Goal: Transaction & Acquisition: Purchase product/service

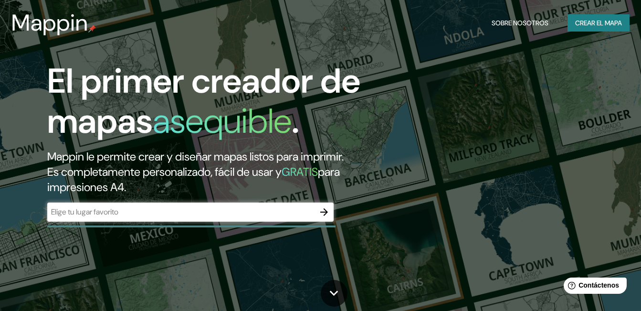
scroll to position [95, 0]
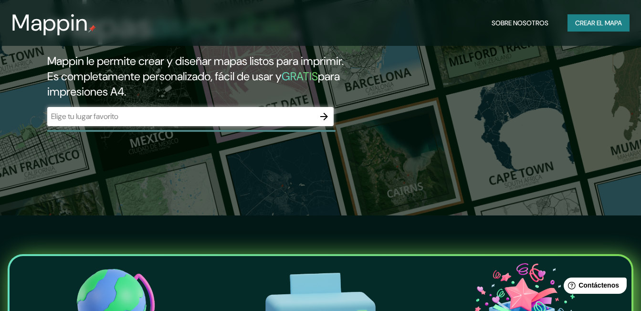
drag, startPoint x: 225, startPoint y: 116, endPoint x: 232, endPoint y: 116, distance: 6.2
click at [225, 116] on input "text" at bounding box center [180, 116] width 267 height 11
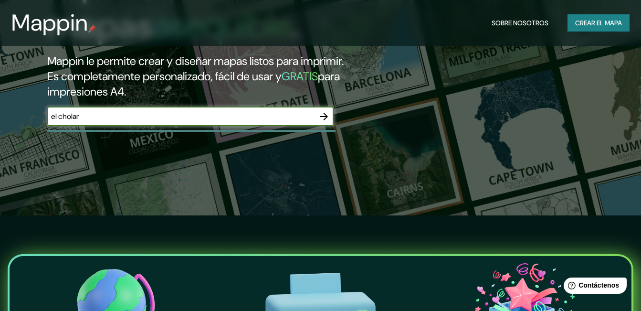
type input "el cholar"
click at [327, 120] on icon "button" at bounding box center [323, 116] width 11 height 11
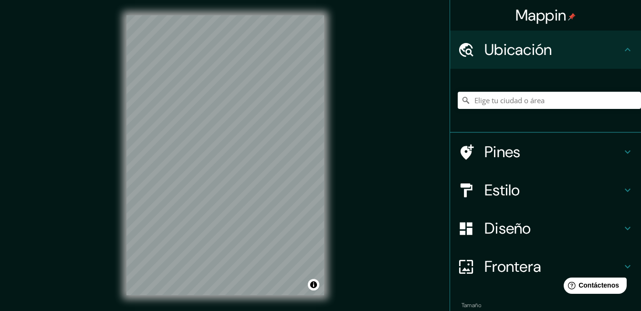
click at [349, 55] on div "Mappin Ubicación Pines Estilo Diseño Frontera Elige un borde. Sugerencia : pued…" at bounding box center [320, 163] width 641 height 326
click at [222, 310] on html "Mappin Ubicación Pines Estilo Diseño Frontera Elige un borde. Sugerencia : pued…" at bounding box center [320, 155] width 641 height 311
click at [243, 300] on div "© Mapbox © OpenStreetMap Improve this map" at bounding box center [225, 155] width 228 height 310
click at [130, 298] on div "© Mapbox © OpenStreetMap Improve this map" at bounding box center [225, 155] width 228 height 310
click at [221, 14] on div "© Mapbox © OpenStreetMap Improve this map" at bounding box center [225, 155] width 228 height 310
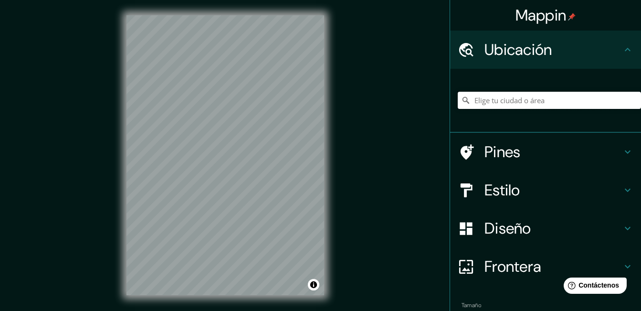
click at [522, 99] on input "Elige tu ciudad o área" at bounding box center [549, 100] width 183 height 17
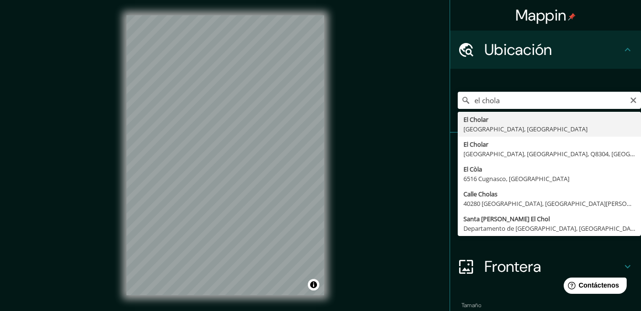
type input "El Cholar, [GEOGRAPHIC_DATA], [GEOGRAPHIC_DATA]"
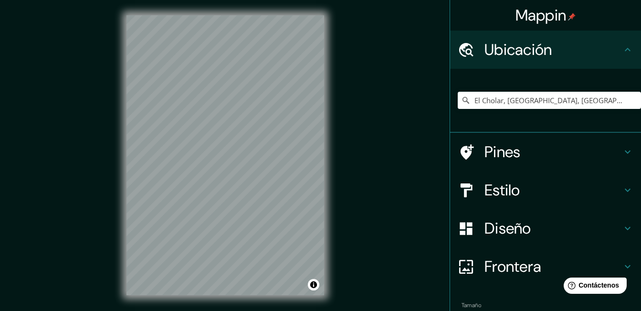
click at [622, 148] on icon at bounding box center [627, 151] width 11 height 11
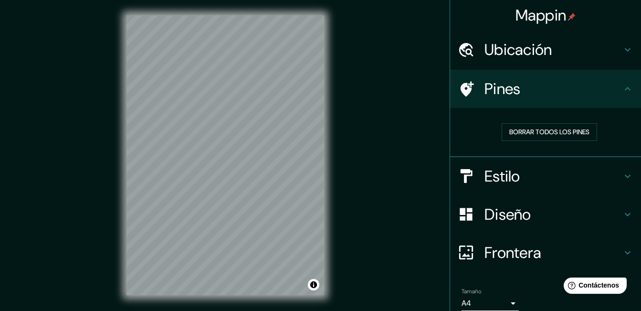
click at [622, 84] on icon at bounding box center [627, 88] width 11 height 11
click at [622, 91] on icon at bounding box center [627, 88] width 11 height 11
click at [622, 180] on icon at bounding box center [627, 175] width 11 height 11
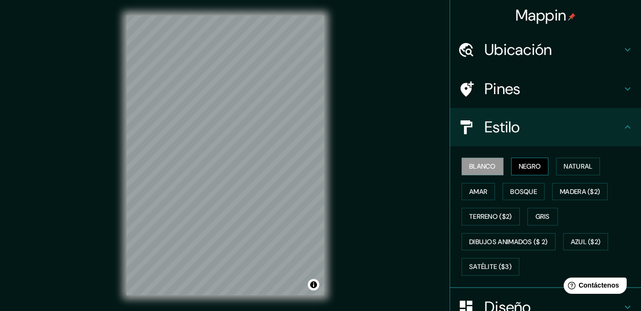
click at [528, 167] on font "Negro" at bounding box center [530, 166] width 22 height 12
click at [536, 214] on font "Gris" at bounding box center [543, 217] width 14 height 12
click at [622, 131] on icon at bounding box center [627, 126] width 11 height 11
click at [625, 126] on icon at bounding box center [628, 126] width 6 height 3
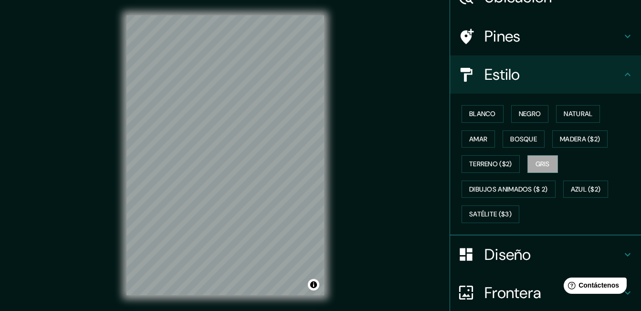
scroll to position [133, 0]
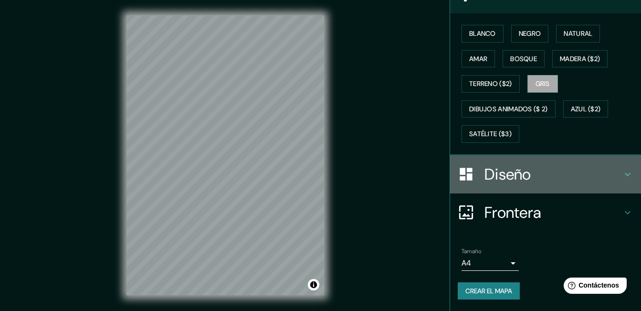
click at [623, 165] on div "Diseño" at bounding box center [545, 174] width 191 height 38
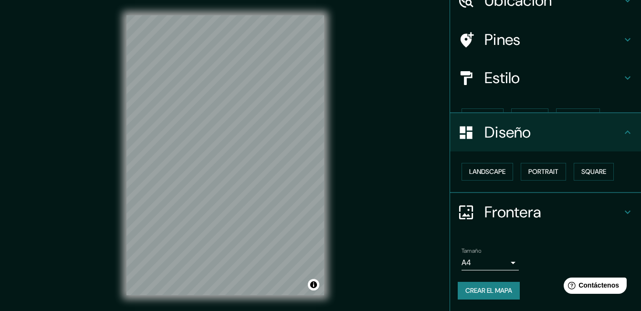
scroll to position [32, 0]
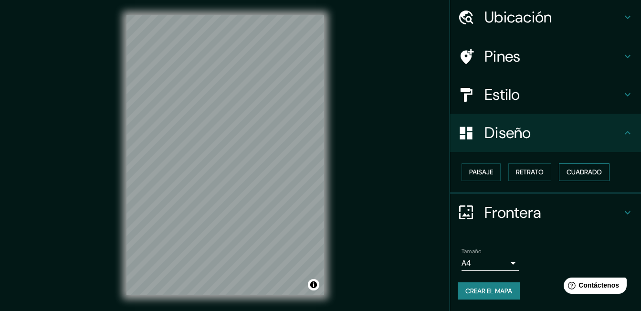
click at [590, 175] on font "Cuadrado" at bounding box center [584, 172] width 35 height 12
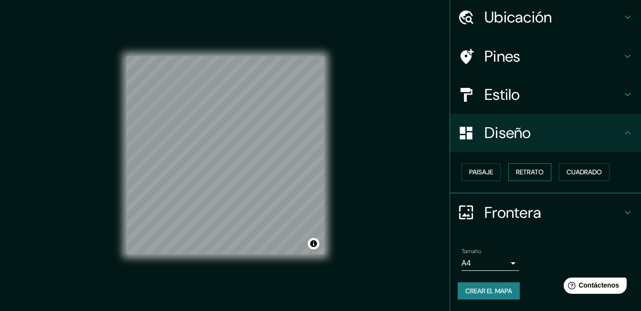
click at [522, 173] on font "Retrato" at bounding box center [530, 172] width 28 height 12
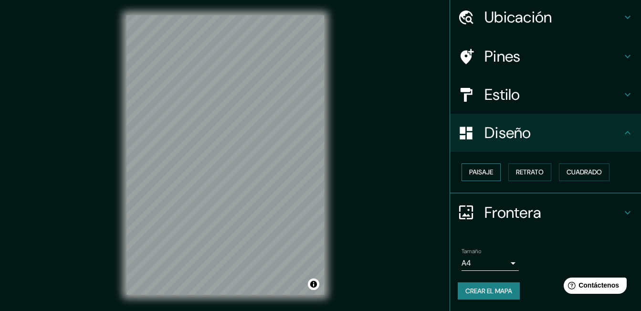
click at [469, 173] on font "Paisaje" at bounding box center [481, 172] width 24 height 12
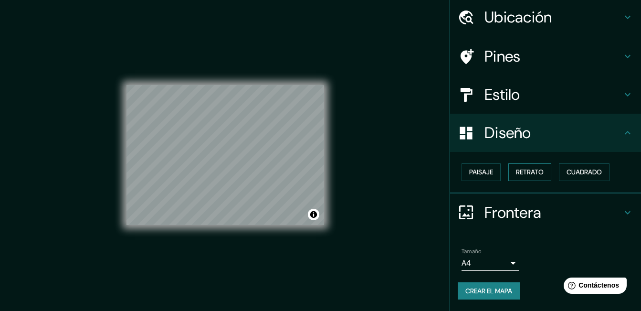
click at [541, 172] on button "Retrato" at bounding box center [529, 172] width 43 height 18
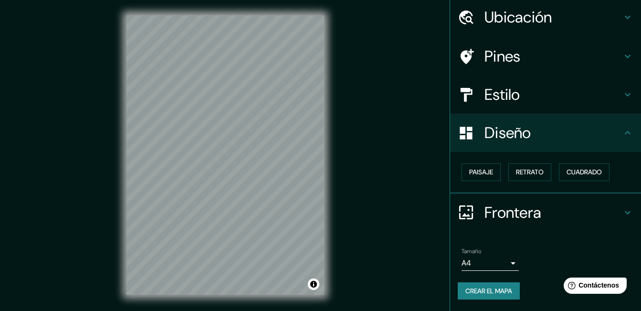
scroll to position [15, 0]
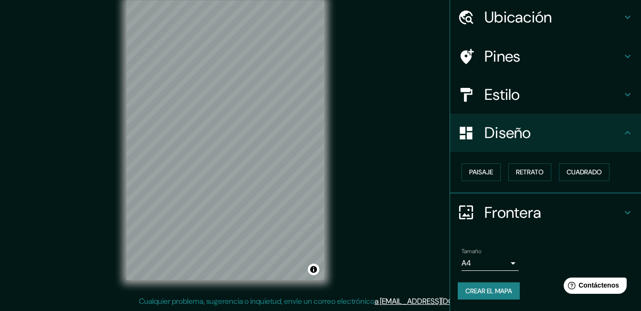
click at [622, 130] on icon at bounding box center [627, 132] width 11 height 11
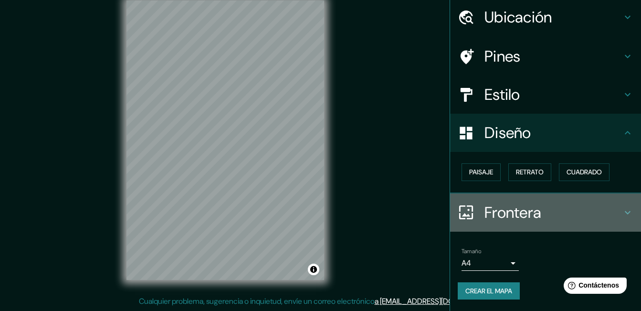
click at [622, 212] on icon at bounding box center [627, 212] width 11 height 11
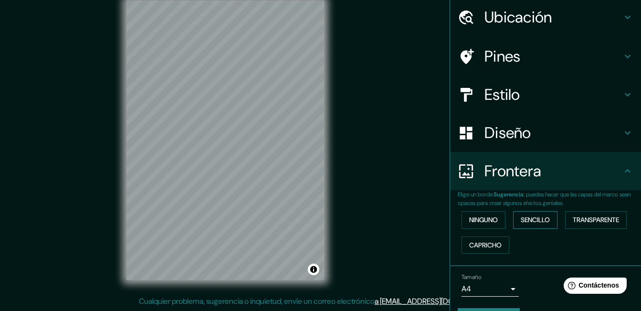
click at [538, 218] on font "Sencillo" at bounding box center [535, 220] width 29 height 12
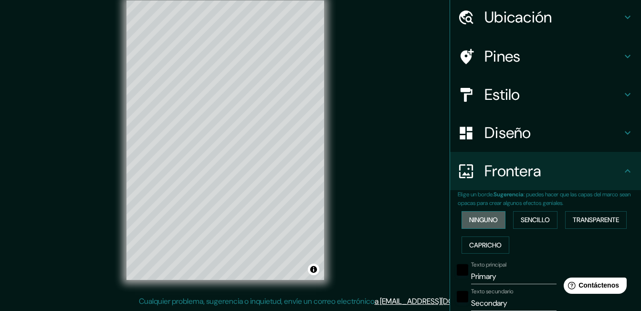
click at [487, 219] on font "Ninguno" at bounding box center [483, 220] width 29 height 12
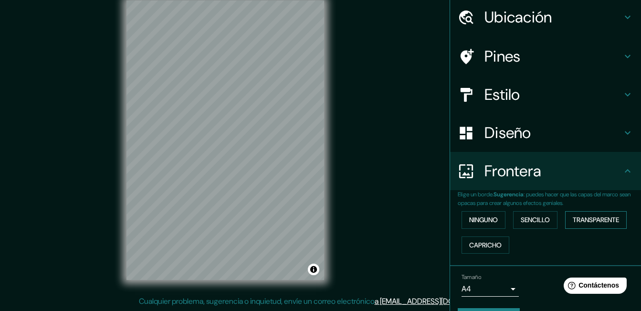
click at [587, 221] on font "Transparente" at bounding box center [596, 220] width 46 height 12
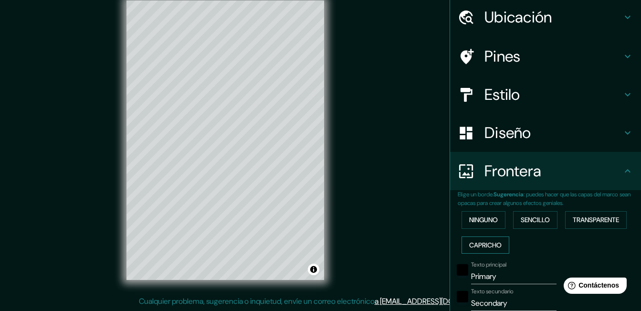
click at [493, 239] on font "Capricho" at bounding box center [485, 245] width 32 height 12
click at [481, 222] on font "Ninguno" at bounding box center [483, 220] width 29 height 12
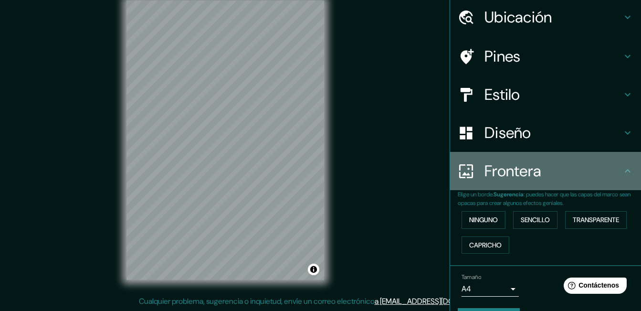
click at [622, 169] on icon at bounding box center [627, 170] width 11 height 11
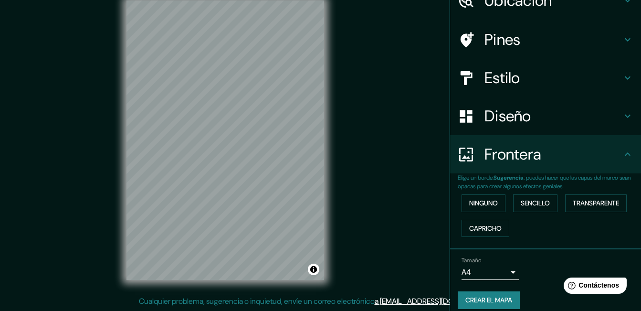
scroll to position [59, 0]
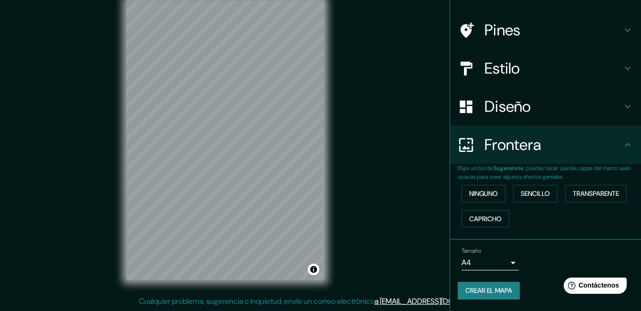
click at [494, 293] on font "Crear el mapa" at bounding box center [488, 291] width 47 height 12
click at [494, 287] on font "Crear el mapa" at bounding box center [488, 291] width 47 height 12
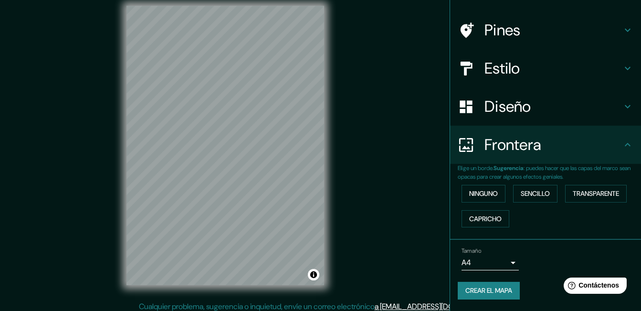
scroll to position [15, 0]
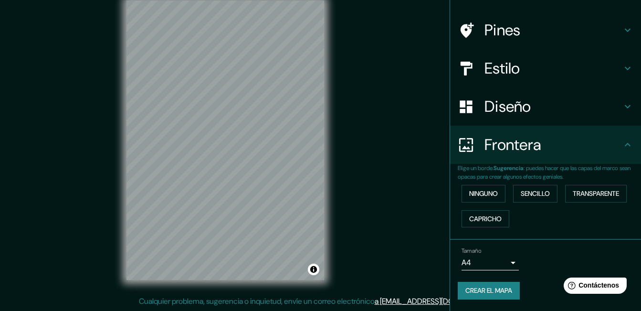
click at [510, 265] on body "Mappin Ubicación [GEOGRAPHIC_DATA], [GEOGRAPHIC_DATA], [GEOGRAPHIC_DATA] Pines …" at bounding box center [320, 140] width 641 height 311
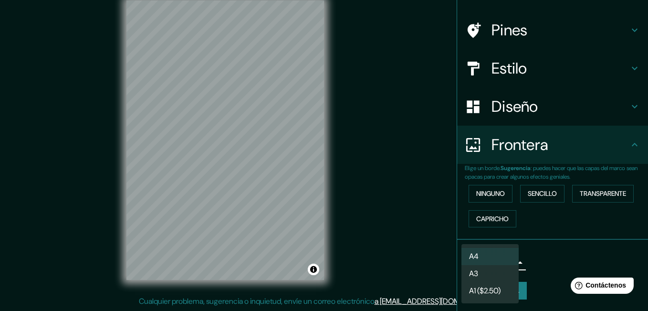
click at [495, 272] on li "A3" at bounding box center [490, 273] width 57 height 17
type input "a4"
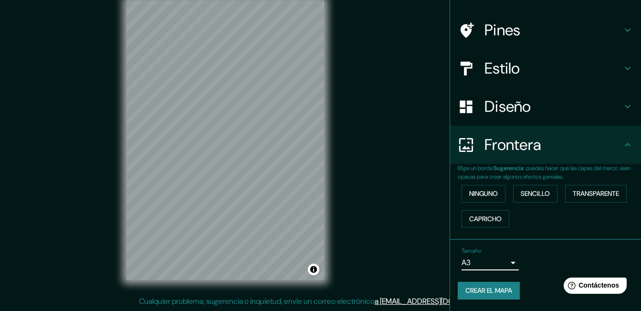
click at [508, 262] on body "Mappin Ubicación [GEOGRAPHIC_DATA], [GEOGRAPHIC_DATA], [GEOGRAPHIC_DATA] Pines …" at bounding box center [320, 140] width 641 height 311
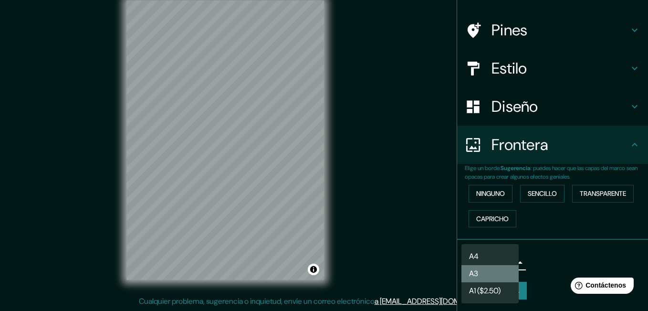
click at [475, 271] on font "A3" at bounding box center [473, 273] width 9 height 11
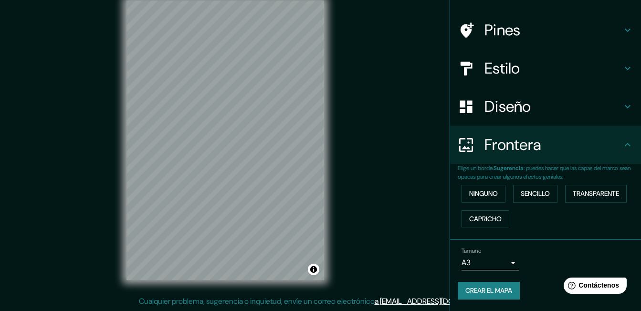
click at [614, 102] on h4 "Diseño" at bounding box center [553, 106] width 137 height 19
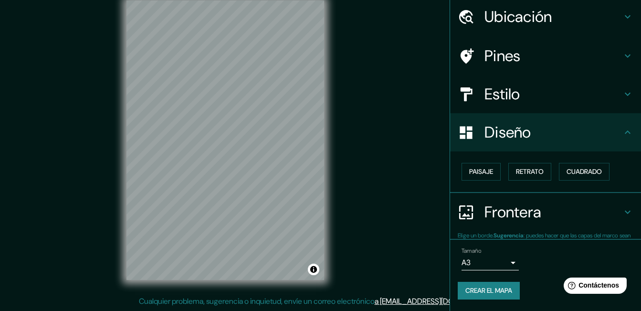
scroll to position [32, 0]
click at [624, 94] on icon at bounding box center [627, 94] width 11 height 11
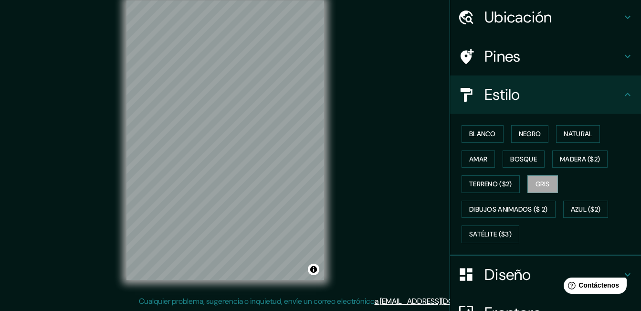
click at [623, 60] on icon at bounding box center [627, 56] width 11 height 11
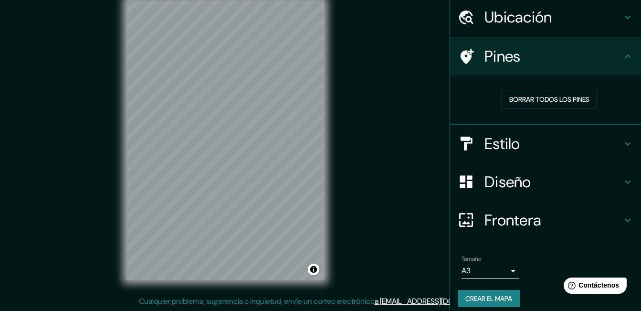
click at [626, 20] on icon at bounding box center [627, 16] width 11 height 11
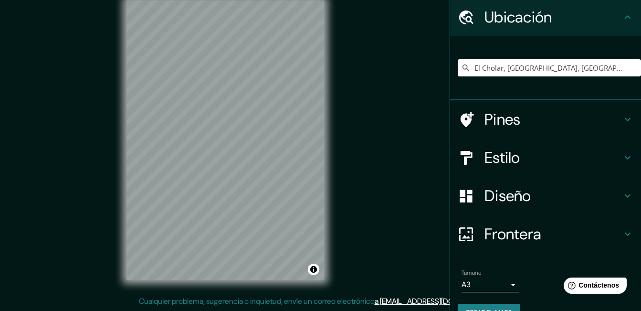
click at [626, 21] on icon at bounding box center [627, 16] width 11 height 11
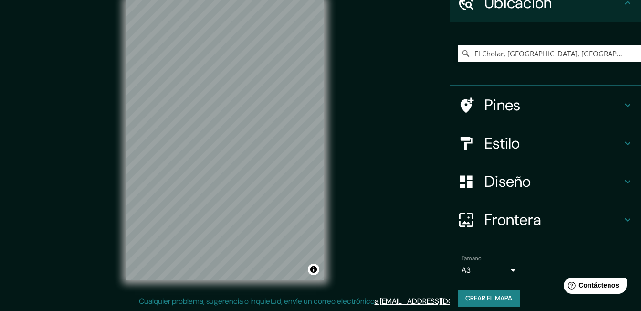
scroll to position [54, 0]
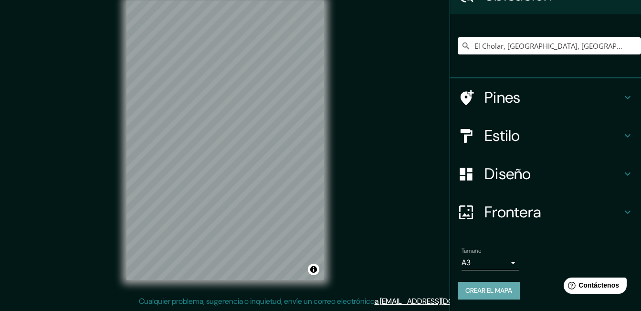
click at [478, 286] on font "Crear el mapa" at bounding box center [488, 291] width 47 height 12
click at [312, 271] on button "Alternar atribución" at bounding box center [313, 268] width 11 height 11
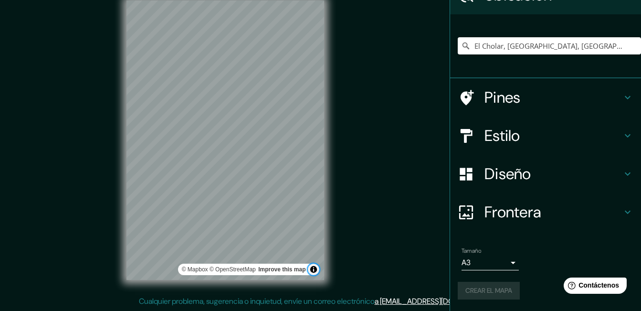
click at [312, 271] on button "Alternar atribución" at bounding box center [313, 268] width 11 height 11
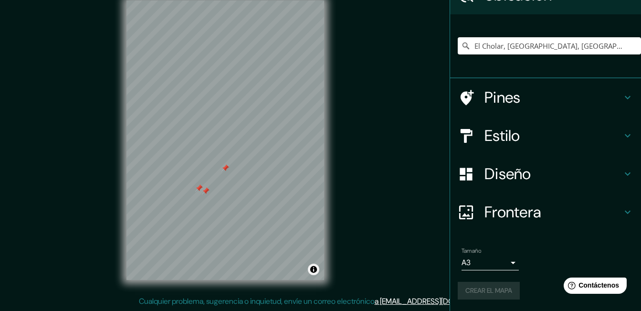
click at [223, 169] on div at bounding box center [225, 168] width 8 height 8
click at [496, 98] on h4 "Pines" at bounding box center [553, 97] width 137 height 19
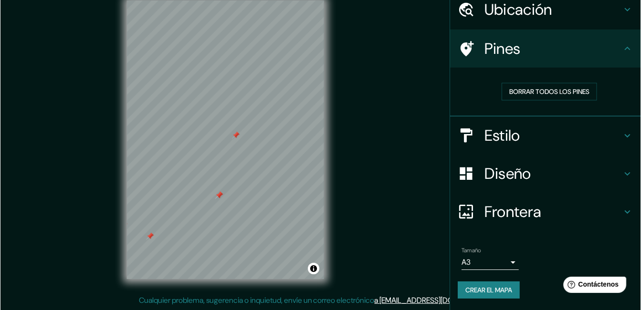
scroll to position [40, 0]
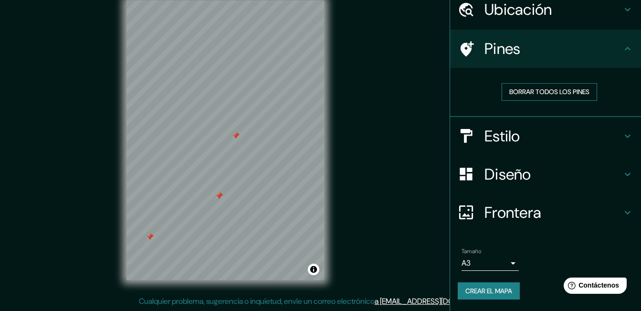
click at [535, 93] on font "Borrar todos los pines" at bounding box center [549, 92] width 80 height 12
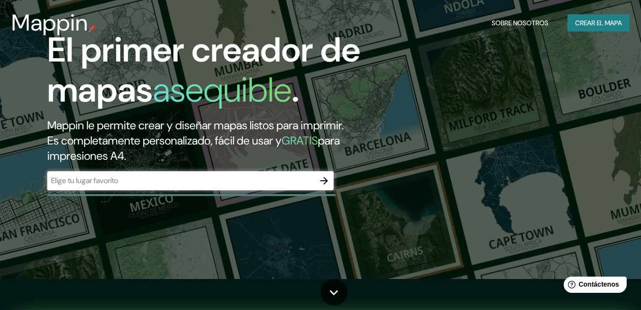
scroll to position [48, 0]
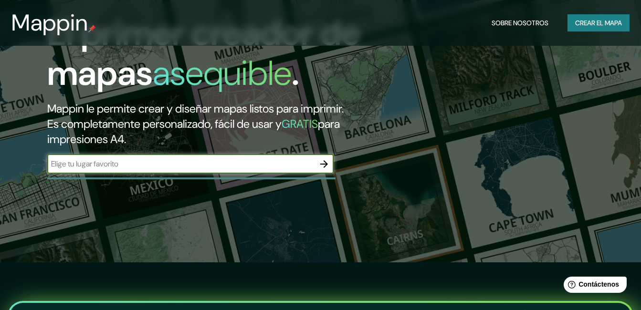
click at [139, 165] on input "text" at bounding box center [180, 163] width 267 height 11
type input "[GEOGRAPHIC_DATA]"
click at [324, 159] on icon "button" at bounding box center [323, 163] width 11 height 11
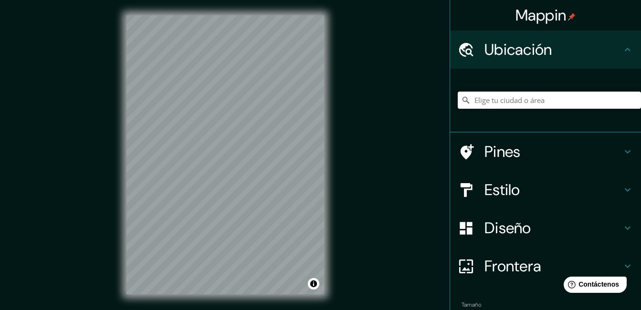
click at [507, 101] on input "Elige tu ciudad o área" at bounding box center [549, 100] width 183 height 17
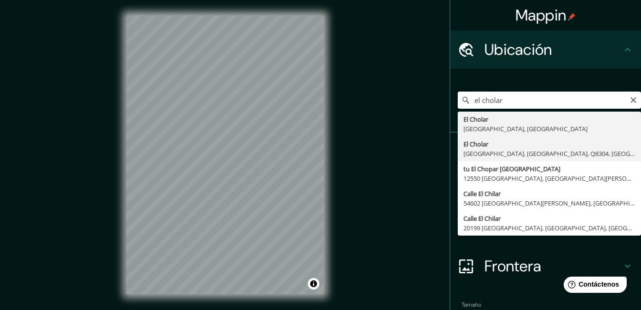
type input "El Cholar, [GEOGRAPHIC_DATA], [GEOGRAPHIC_DATA]"
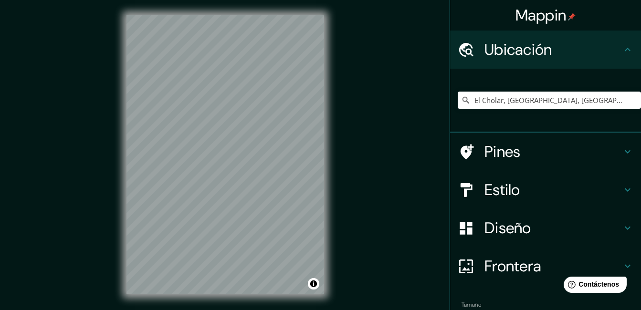
click at [624, 189] on icon at bounding box center [627, 189] width 11 height 11
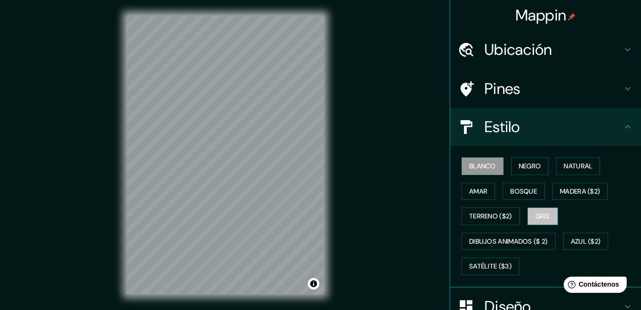
click at [536, 213] on font "Gris" at bounding box center [543, 217] width 14 height 12
click at [530, 163] on font "Negro" at bounding box center [530, 166] width 22 height 12
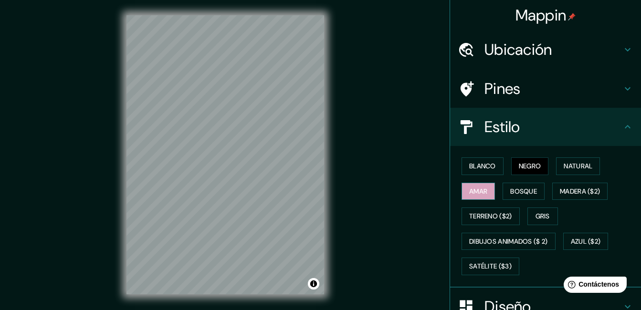
click at [479, 189] on font "Amar" at bounding box center [478, 192] width 18 height 12
click at [570, 164] on font "Natural" at bounding box center [578, 166] width 29 height 12
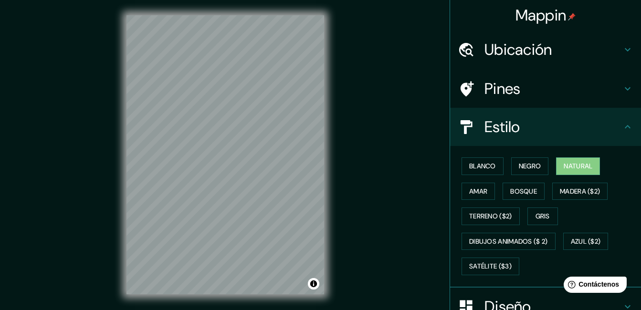
click at [625, 127] on icon at bounding box center [627, 126] width 11 height 11
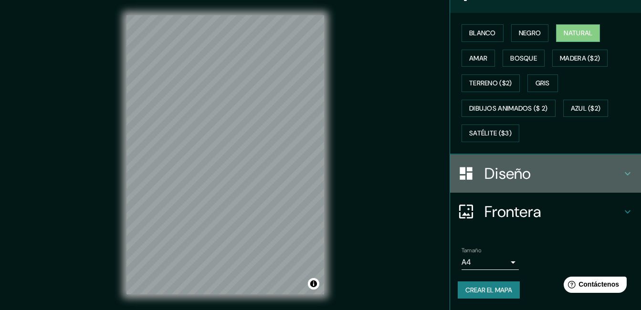
click at [622, 175] on icon at bounding box center [627, 173] width 11 height 11
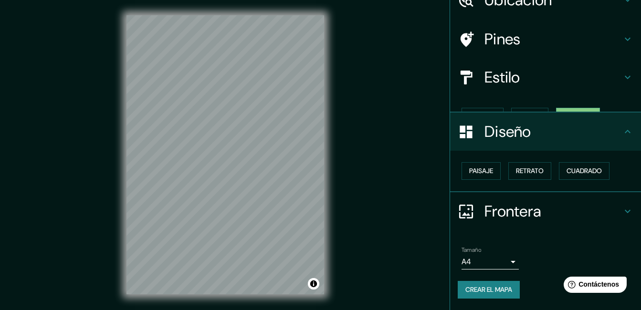
scroll to position [33, 0]
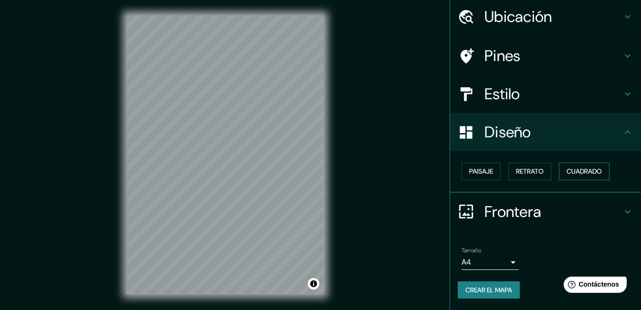
click at [591, 174] on font "Cuadrado" at bounding box center [584, 172] width 35 height 12
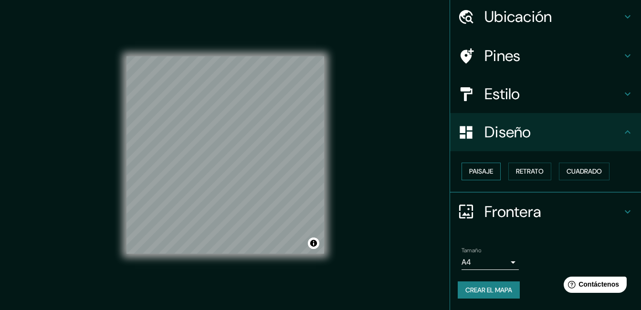
click at [479, 175] on font "Paisaje" at bounding box center [481, 172] width 24 height 12
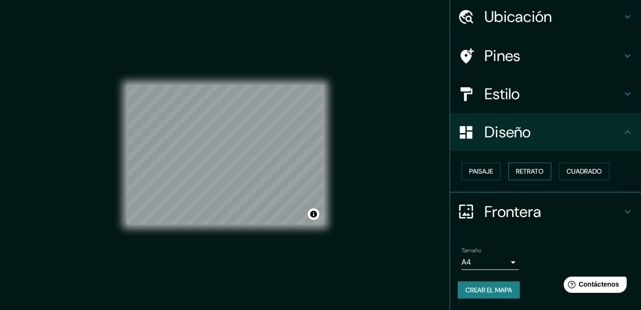
click at [527, 171] on font "Retrato" at bounding box center [530, 172] width 28 height 12
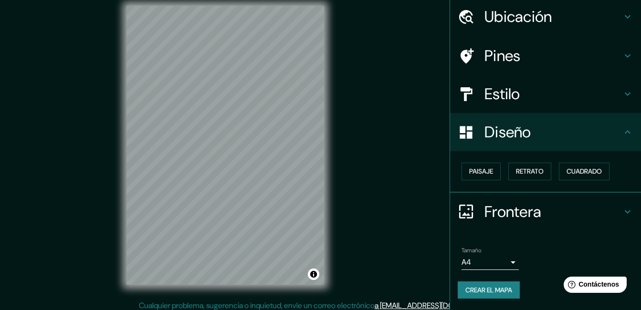
scroll to position [15, 0]
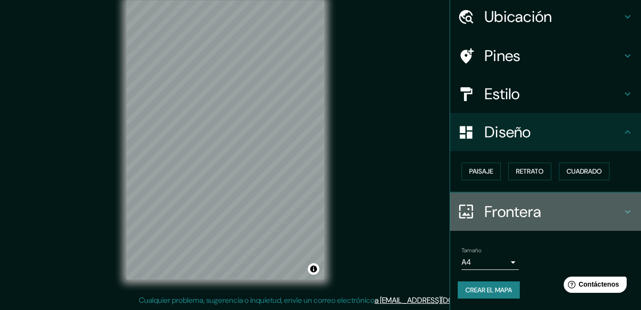
click at [623, 211] on icon at bounding box center [627, 211] width 11 height 11
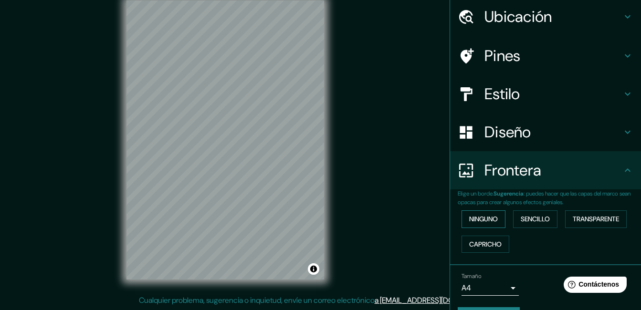
click at [483, 221] on font "Ninguno" at bounding box center [483, 219] width 29 height 12
click at [538, 221] on font "Sencillo" at bounding box center [535, 219] width 29 height 12
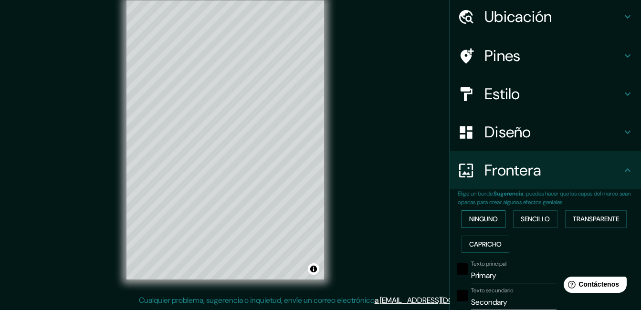
click at [480, 221] on font "Ninguno" at bounding box center [483, 219] width 29 height 12
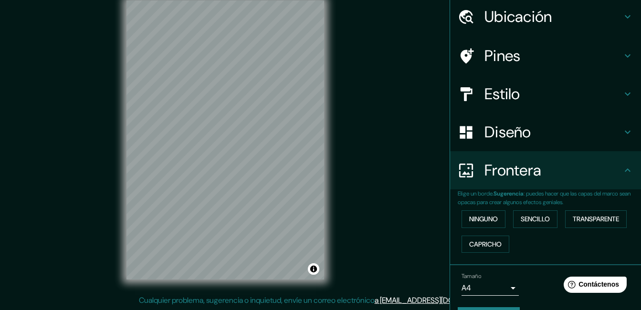
scroll to position [59, 0]
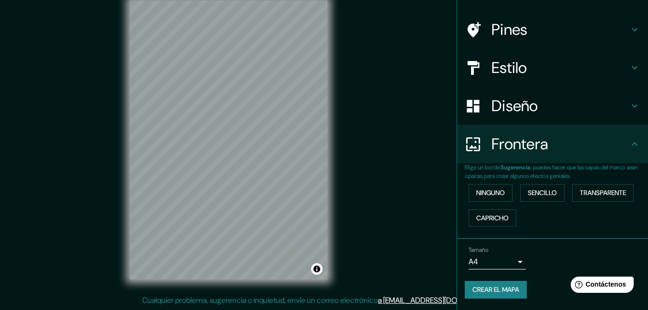
click at [508, 261] on body "Mappin Ubicación [GEOGRAPHIC_DATA], [GEOGRAPHIC_DATA], [GEOGRAPHIC_DATA] Pines …" at bounding box center [324, 140] width 648 height 310
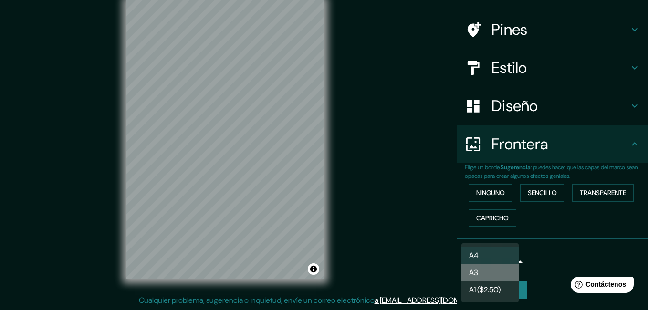
click at [486, 275] on li "A3" at bounding box center [490, 272] width 57 height 17
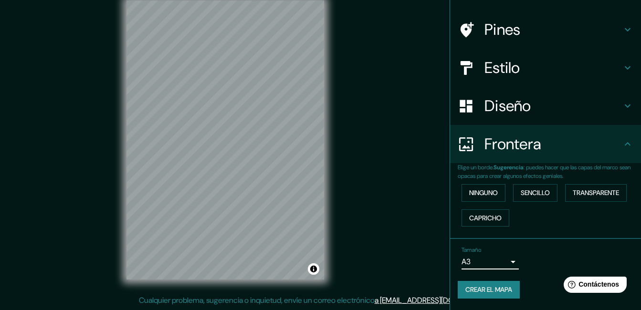
click at [496, 258] on body "Mappin Ubicación [GEOGRAPHIC_DATA], [GEOGRAPHIC_DATA], [GEOGRAPHIC_DATA] Pines …" at bounding box center [320, 140] width 641 height 310
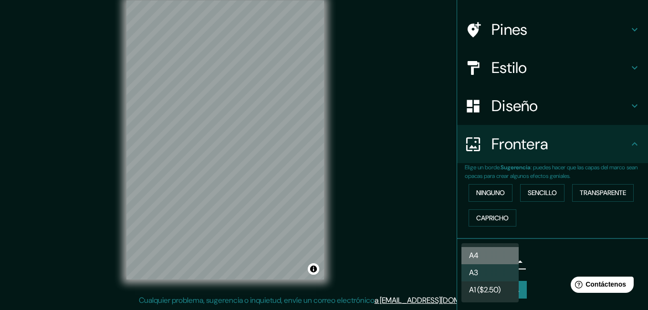
click at [476, 253] on font "A4" at bounding box center [474, 255] width 10 height 11
type input "single"
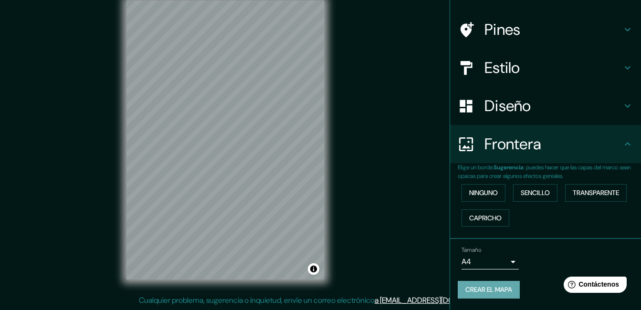
click at [502, 287] on font "Crear el mapa" at bounding box center [488, 290] width 47 height 12
click at [314, 271] on button "Alternar atribución" at bounding box center [313, 268] width 11 height 11
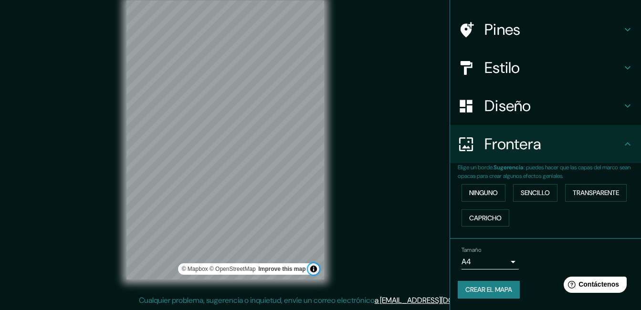
click at [314, 271] on button "Alternar atribución" at bounding box center [313, 268] width 11 height 11
click at [490, 288] on font "Crear el mapa" at bounding box center [488, 290] width 47 height 12
